Goal: Transaction & Acquisition: Purchase product/service

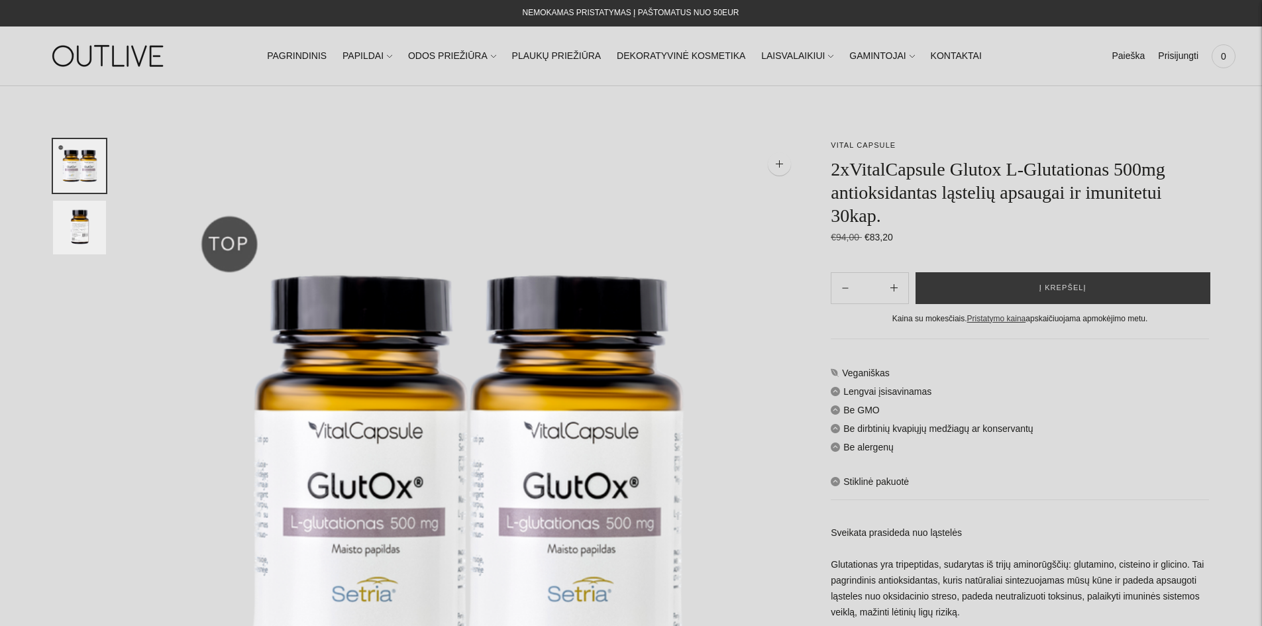
click at [907, 201] on h1 "2xVitalCapsule Glutox L-Glutationas 500mg antioksidantas ląstelių apsaugai ir i…" at bounding box center [1019, 193] width 378 height 70
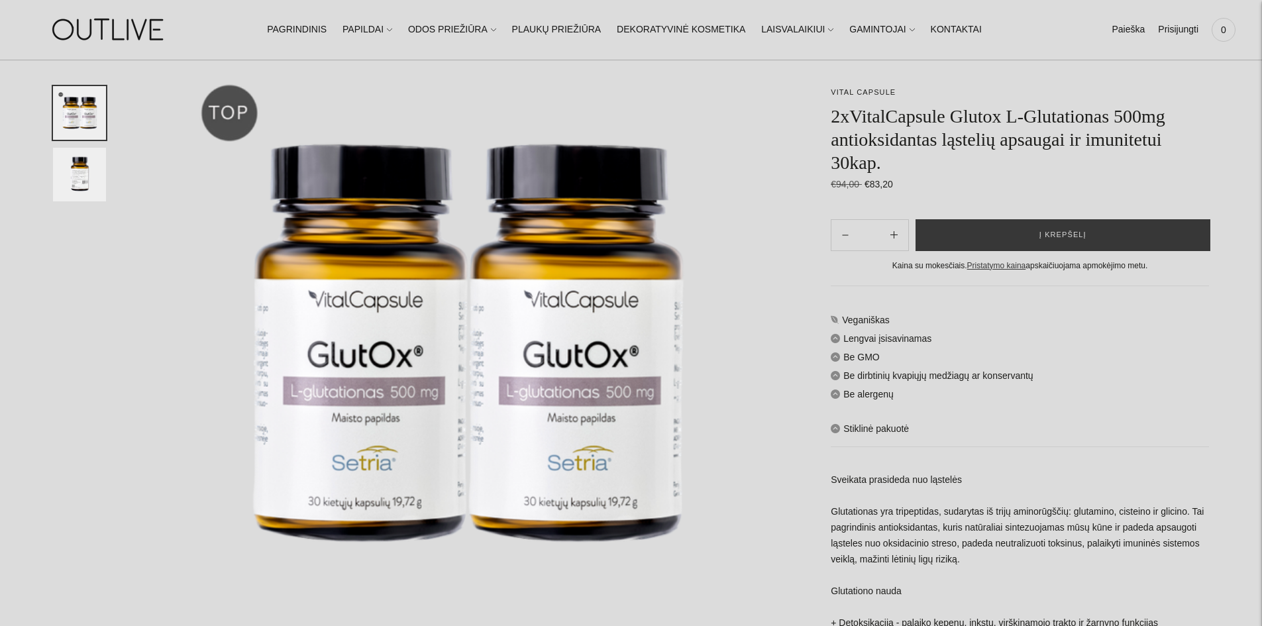
scroll to position [132, 0]
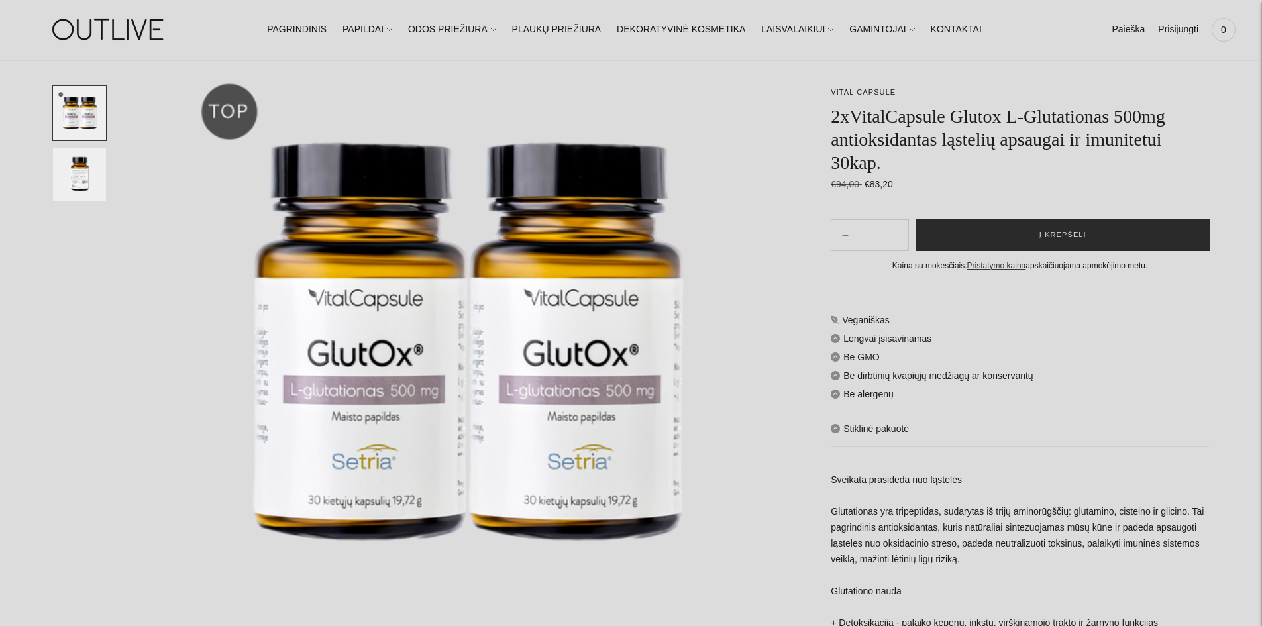
click at [1037, 224] on button "Į krepšelį" at bounding box center [1062, 235] width 295 height 32
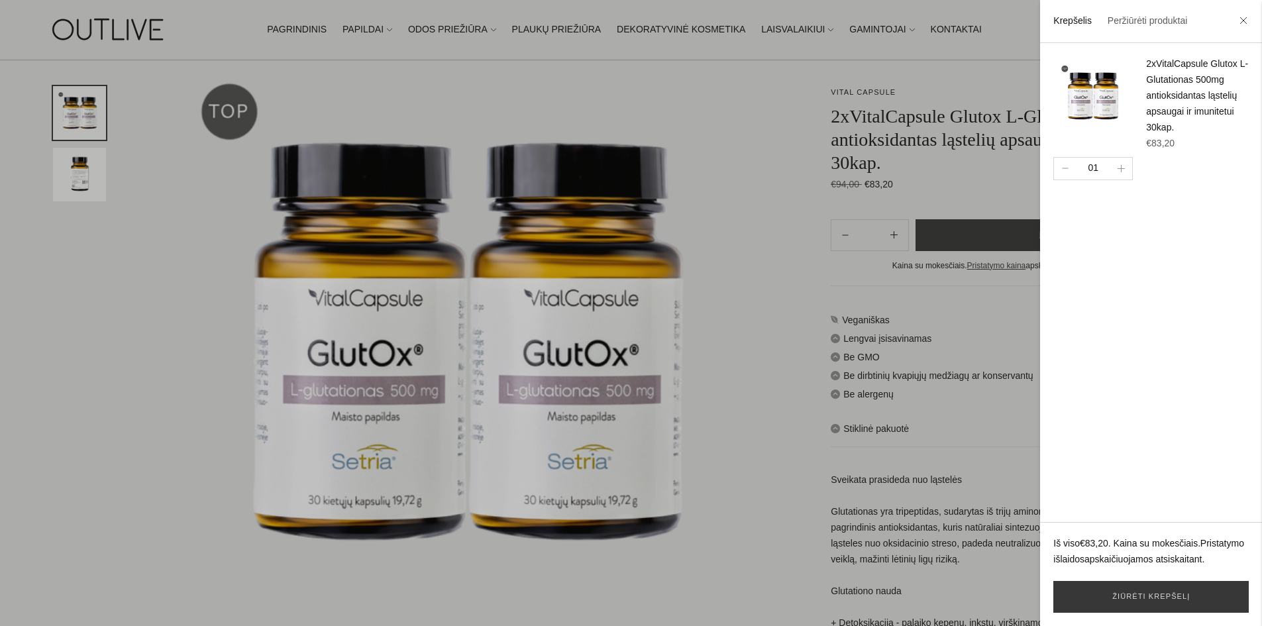
click at [1169, 92] on link "2xVitalCapsule Glutox L-Glutationas 500mg antioksidantas ląstelių apsaugai ir i…" at bounding box center [1197, 95] width 102 height 74
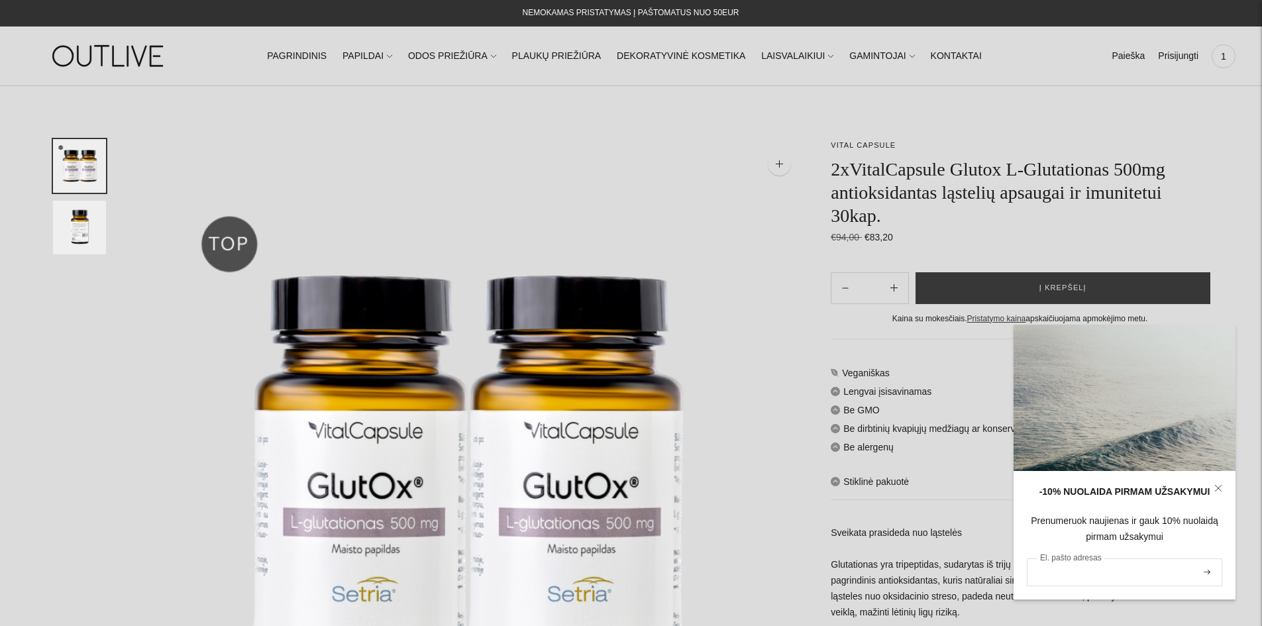
click at [1106, 568] on input "El. pašto adresas" at bounding box center [1123, 572] width 195 height 28
type input "**********"
click at [1206, 575] on button "submit" at bounding box center [1206, 572] width 15 height 25
click at [1222, 57] on span "1" at bounding box center [1223, 56] width 19 height 19
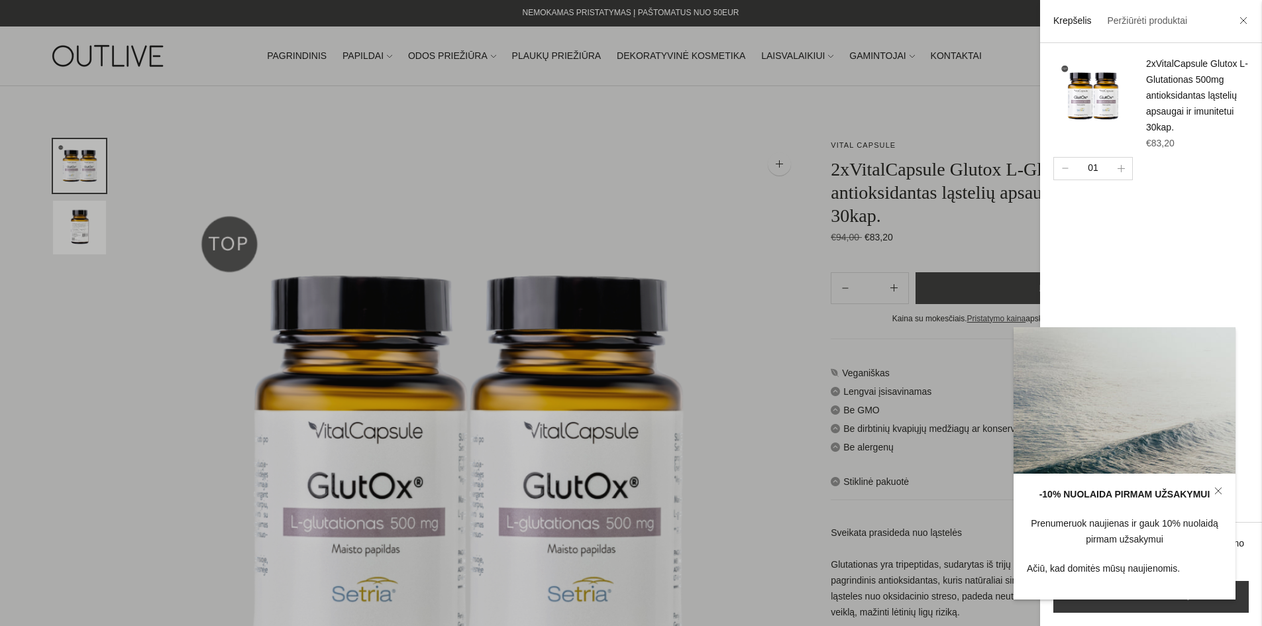
click at [1215, 492] on icon at bounding box center [1218, 491] width 8 height 8
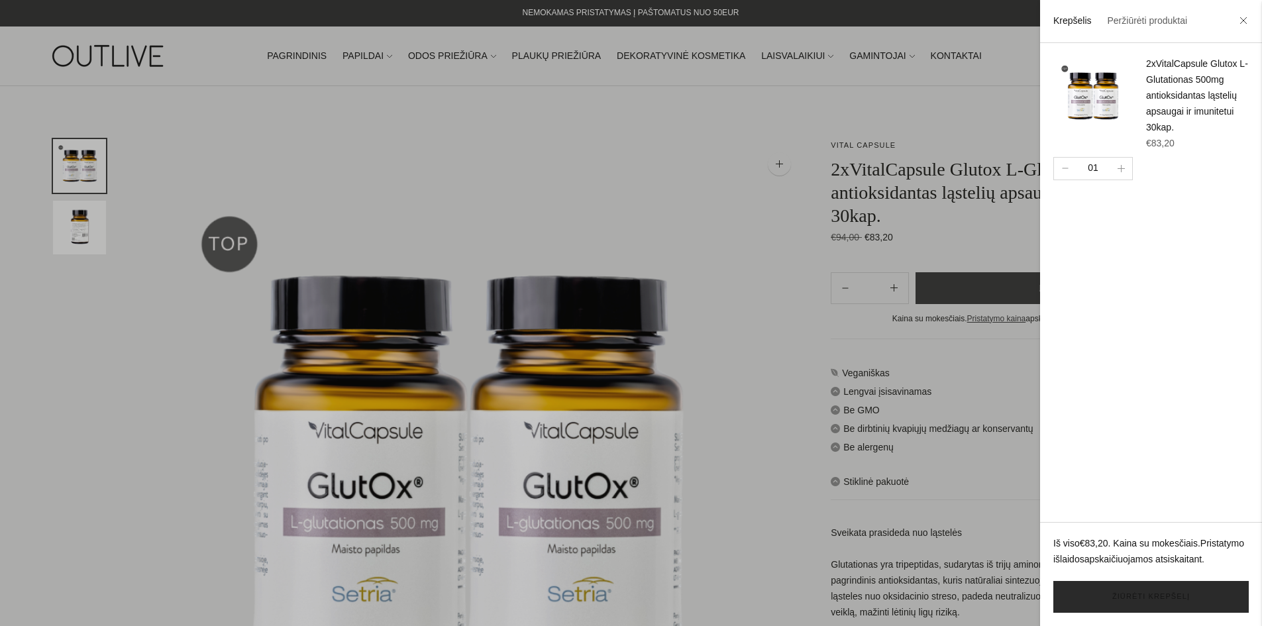
click at [1213, 599] on link "Žiūrėti krepšelį" at bounding box center [1150, 597] width 195 height 32
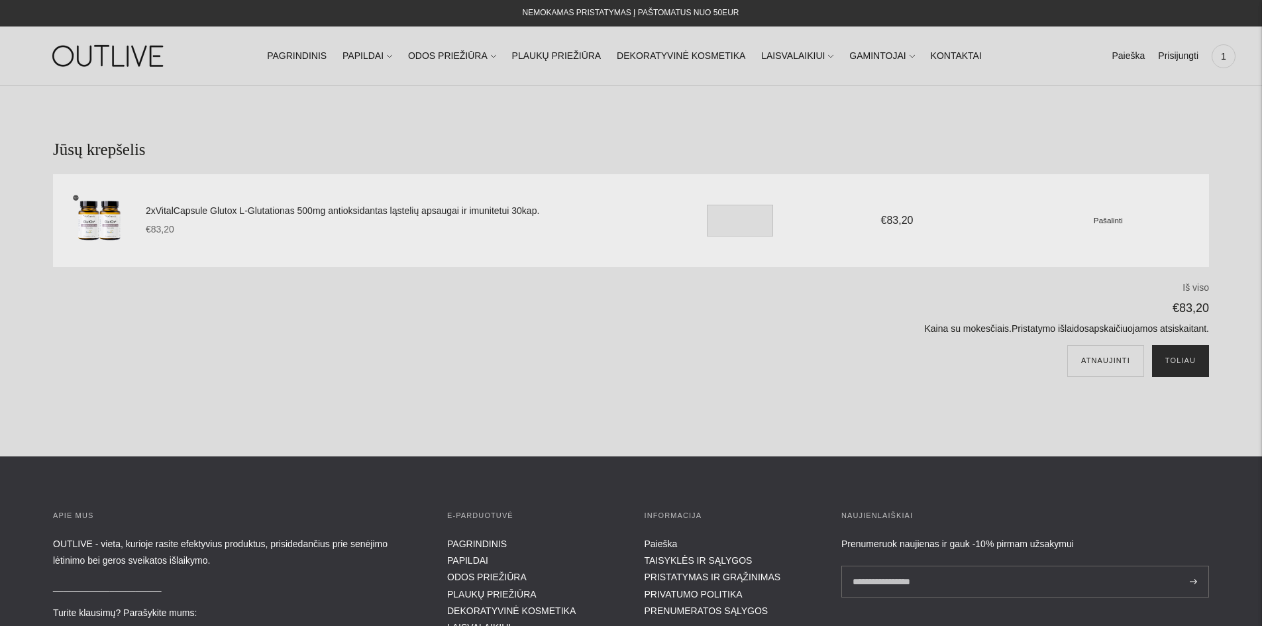
click at [1181, 366] on button "Toliau" at bounding box center [1180, 361] width 57 height 32
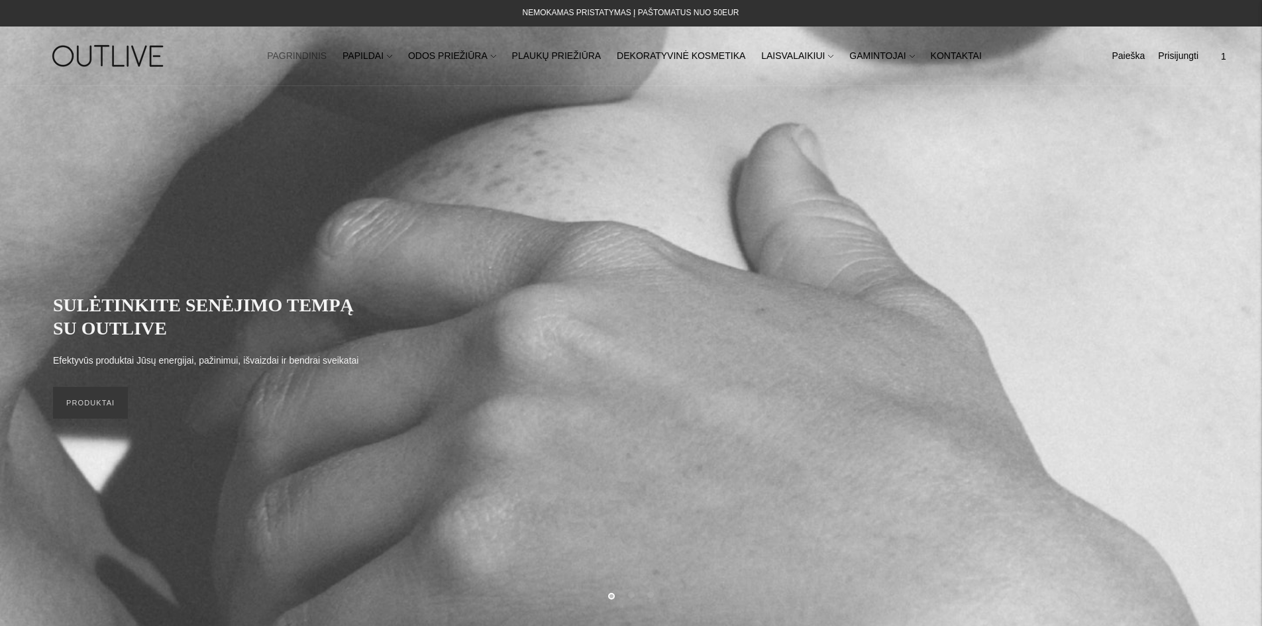
drag, startPoint x: 1124, startPoint y: 56, endPoint x: 1085, endPoint y: 81, distance: 45.9
click at [1124, 55] on link "Paieška" at bounding box center [1127, 56] width 33 height 29
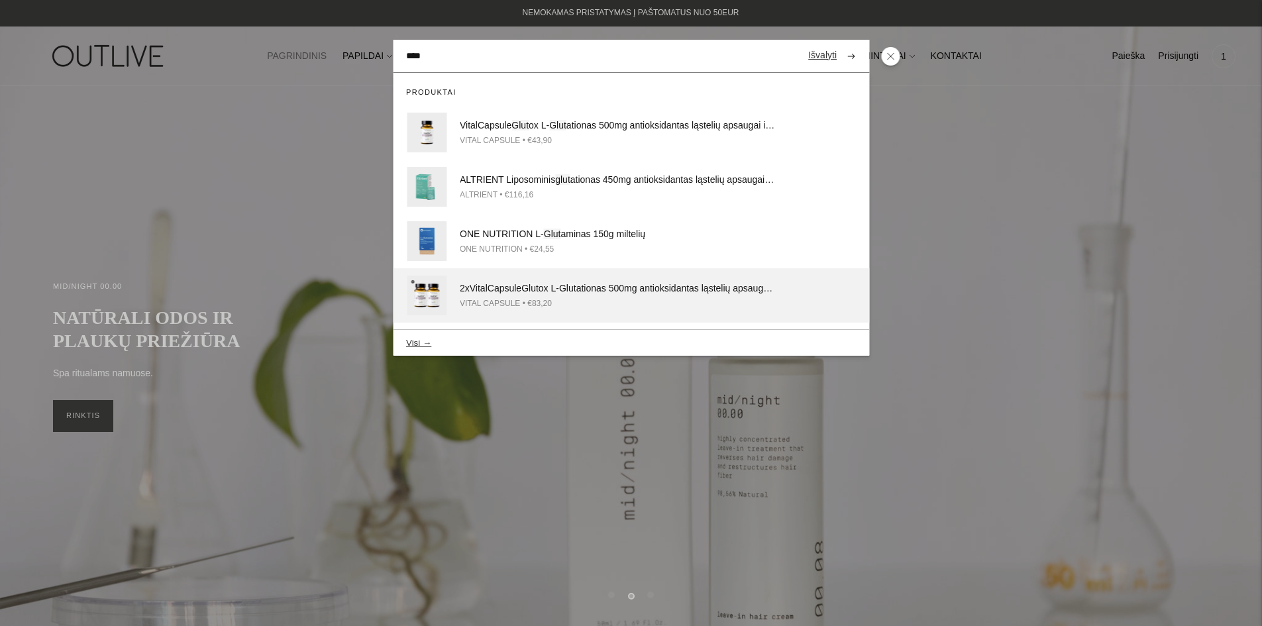
type input "****"
click at [590, 297] on div "VITAL CAPSULE • €83,20" at bounding box center [618, 304] width 317 height 14
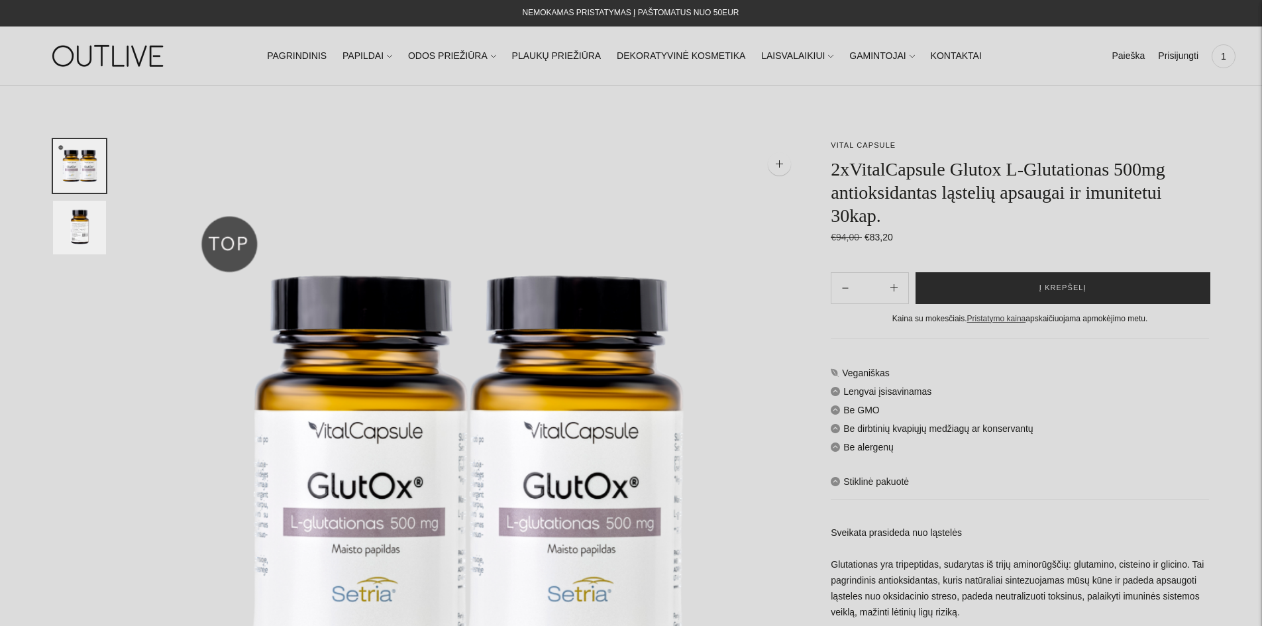
click at [987, 281] on button "Į krepšelį" at bounding box center [1062, 288] width 295 height 32
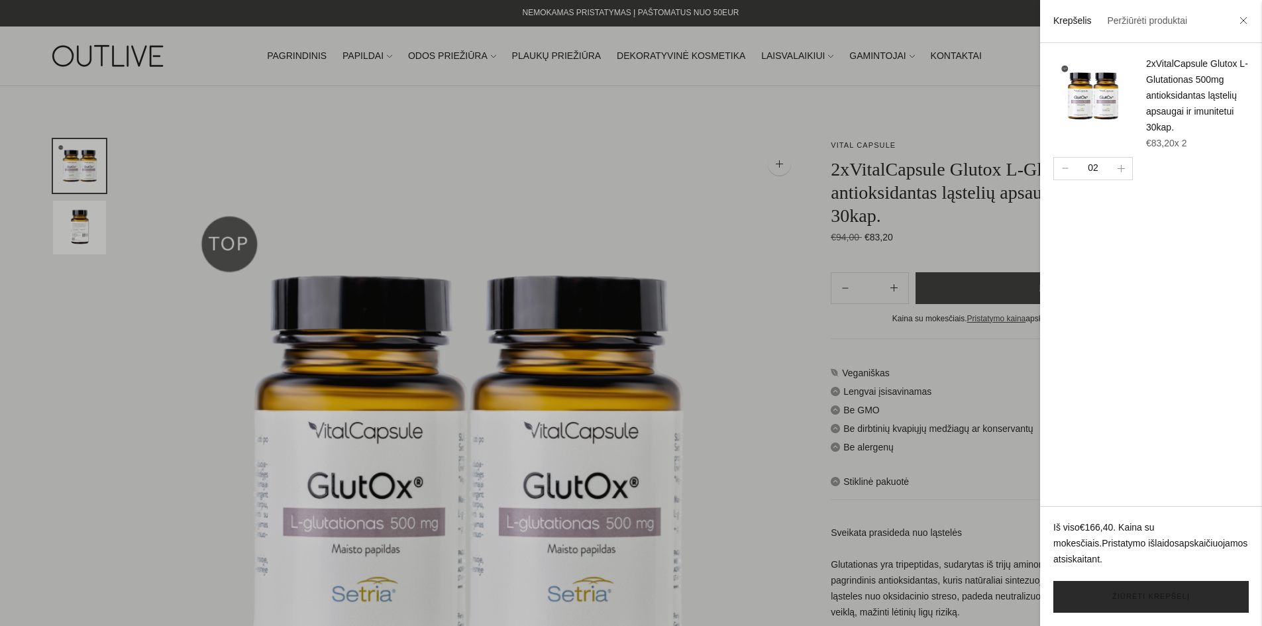
click at [1158, 598] on link "Žiūrėti krepšelį" at bounding box center [1150, 597] width 195 height 32
